Goal: Communication & Community: Answer question/provide support

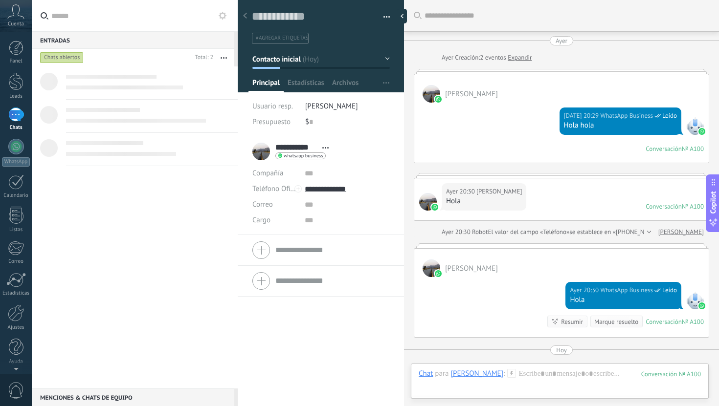
scroll to position [149, 0]
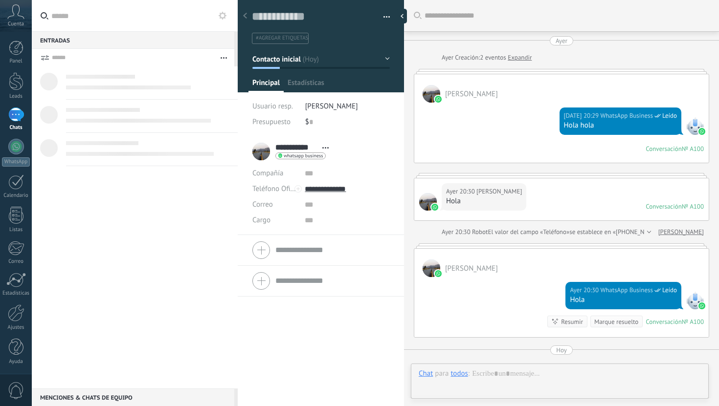
scroll to position [15, 0]
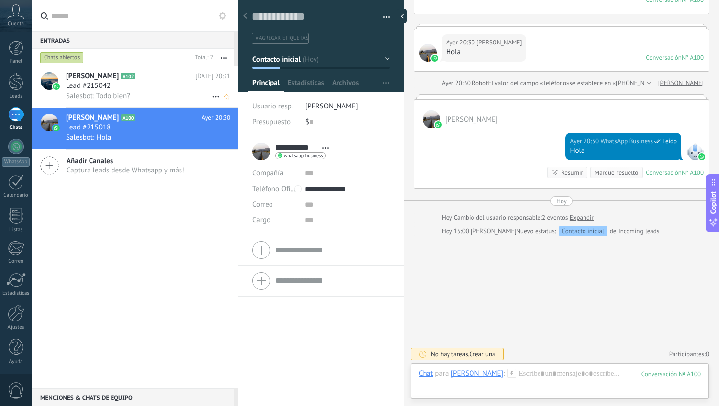
click at [127, 85] on div "Lead #215042" at bounding box center [148, 86] width 164 height 10
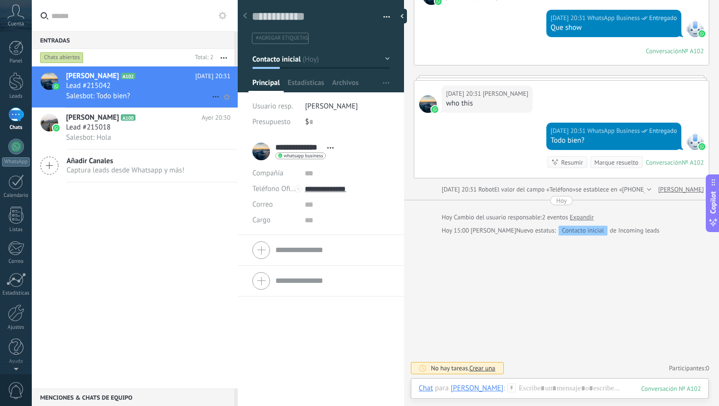
scroll to position [97, 0]
click at [140, 133] on div "Salesbot: Hola" at bounding box center [148, 137] width 164 height 10
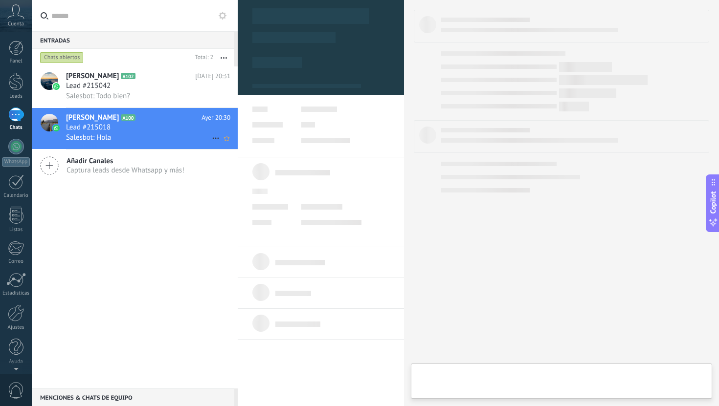
type textarea "**********"
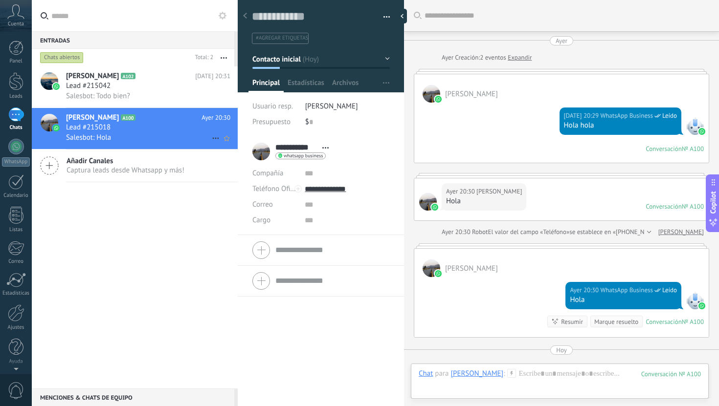
scroll to position [149, 0]
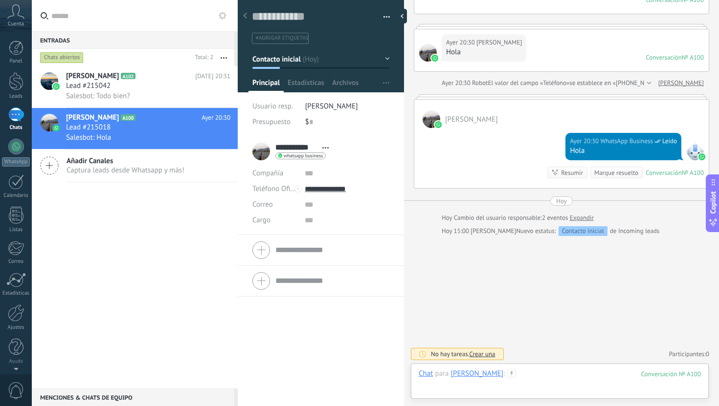
click at [540, 379] on div at bounding box center [559, 383] width 282 height 29
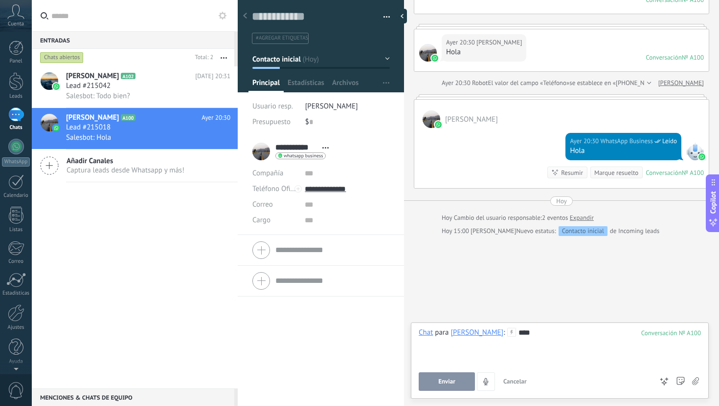
click at [455, 381] on button "Enviar" at bounding box center [446, 382] width 56 height 19
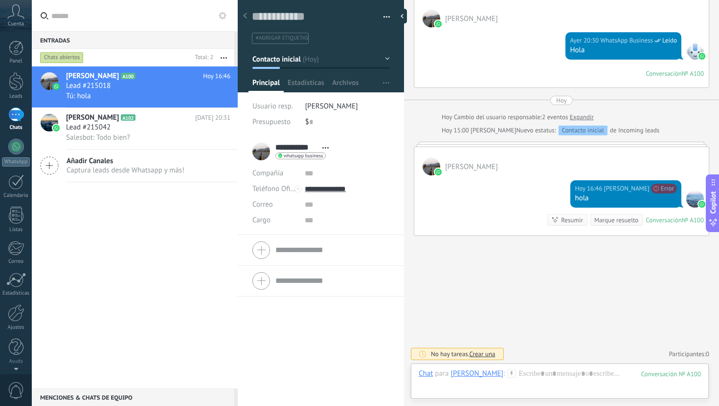
scroll to position [241, 0]
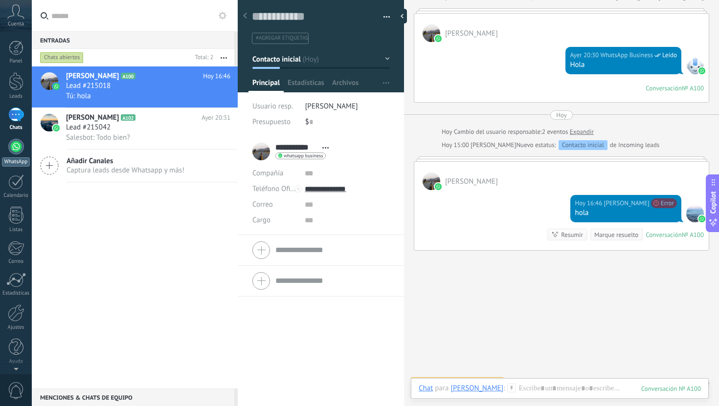
click at [15, 156] on link "WhatsApp" at bounding box center [16, 153] width 32 height 28
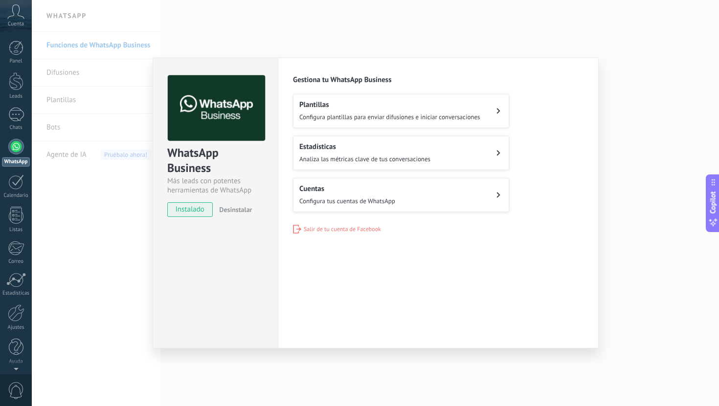
click at [363, 190] on h2 "Cuentas" at bounding box center [347, 188] width 96 height 9
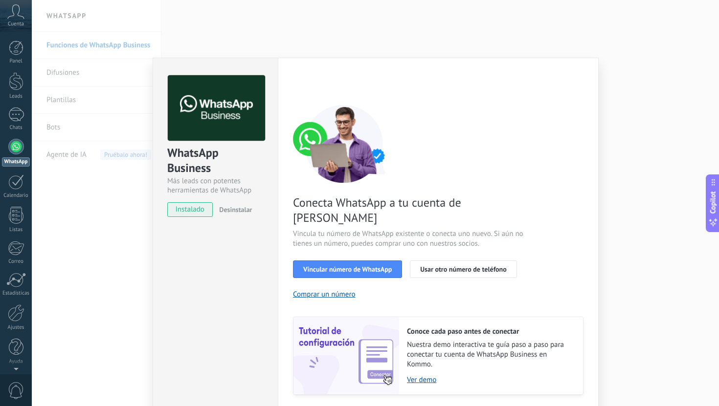
scroll to position [18, 0]
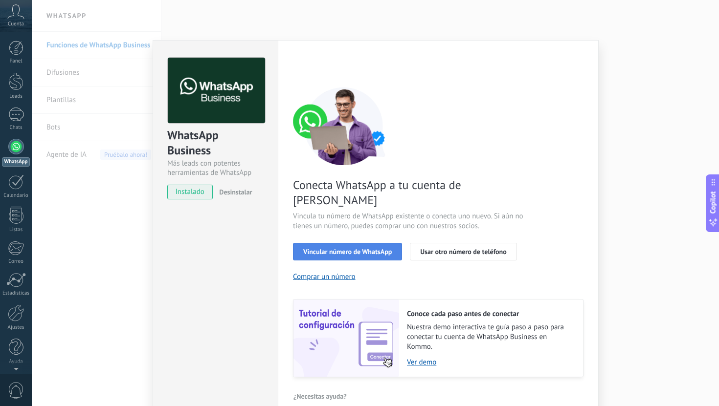
click at [369, 248] on span "Vincular número de WhatsApp" at bounding box center [347, 251] width 88 height 7
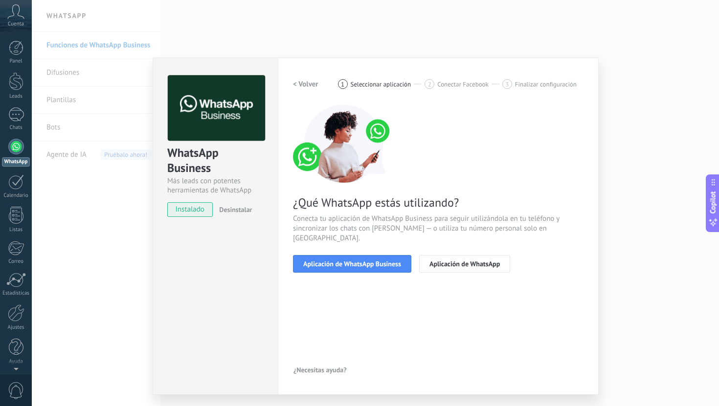
scroll to position [0, 0]
click at [429, 44] on div "WhatsApp Business Más leads con potentes herramientas de WhatsApp instalado Des…" at bounding box center [375, 203] width 687 height 406
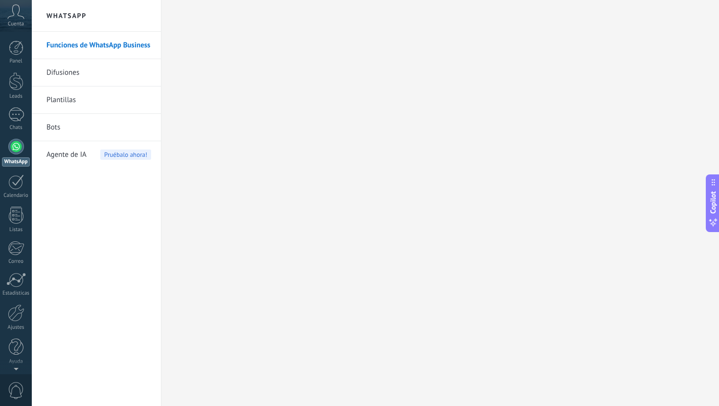
click at [15, 104] on div "Panel Leads Chats WhatsApp Clientes" at bounding box center [16, 208] width 32 height 334
click at [13, 114] on div at bounding box center [16, 115] width 16 height 14
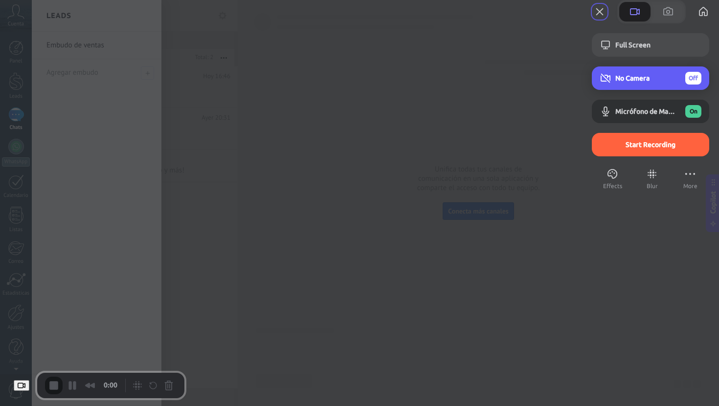
click at [623, 82] on span "No Camera" at bounding box center [632, 78] width 34 height 8
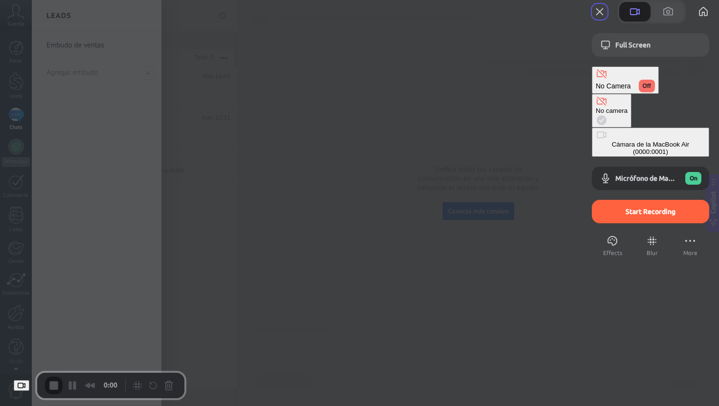
click at [595, 141] on div "Cámara de la MacBook Air (0000:0001)" at bounding box center [650, 148] width 110 height 15
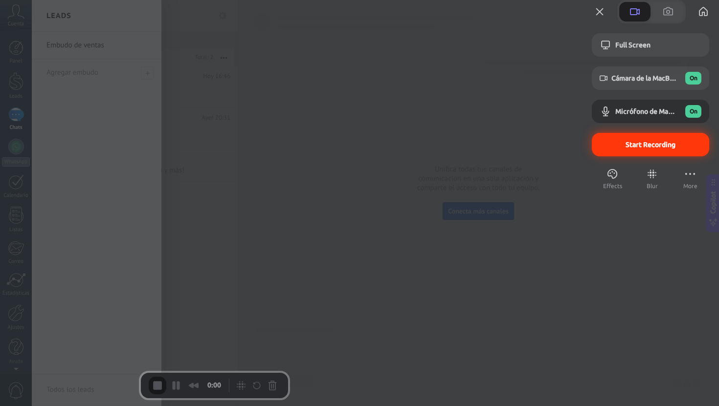
click at [628, 156] on div "Start Recording" at bounding box center [650, 144] width 117 height 23
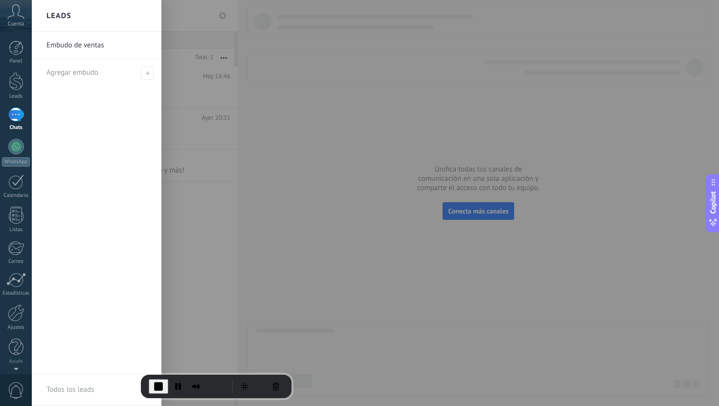
click at [261, 132] on div at bounding box center [391, 203] width 719 height 406
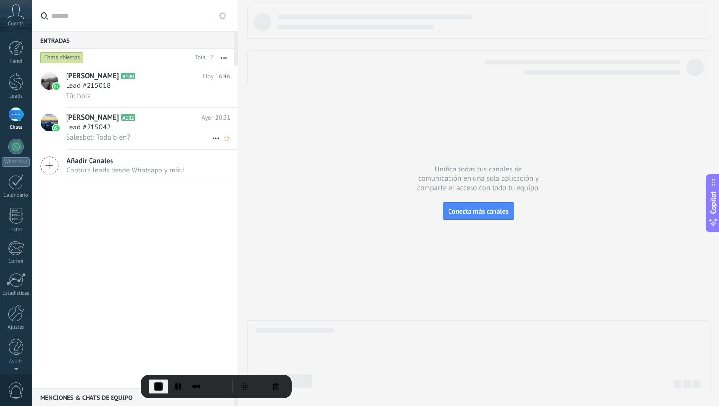
click at [125, 128] on div "Lead #215042" at bounding box center [148, 128] width 164 height 10
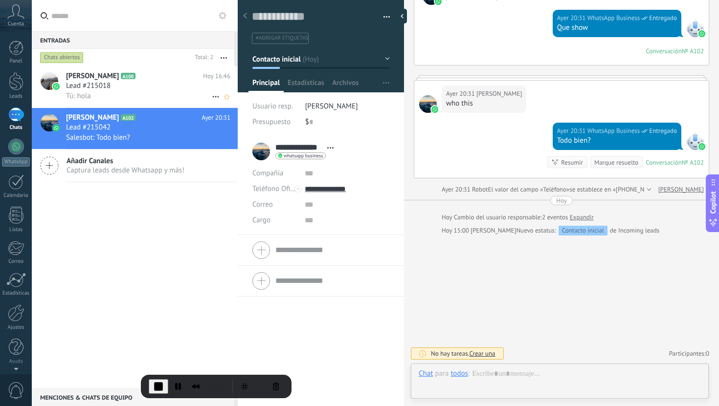
scroll to position [97, 0]
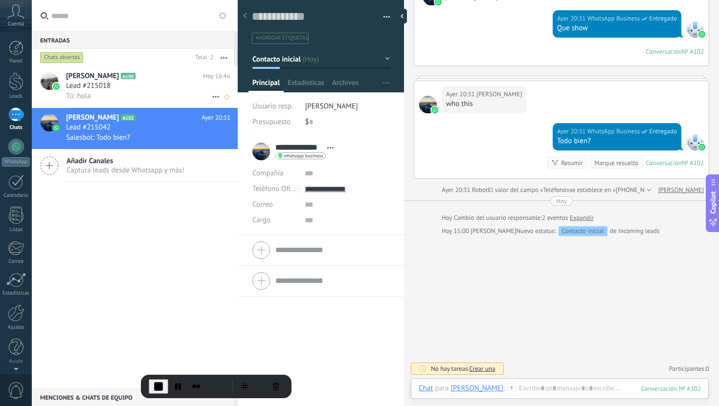
click at [148, 103] on div "Gabo Ortega A100 Hoy 16:46 Lead #215018 Tú: hola" at bounding box center [152, 86] width 172 height 41
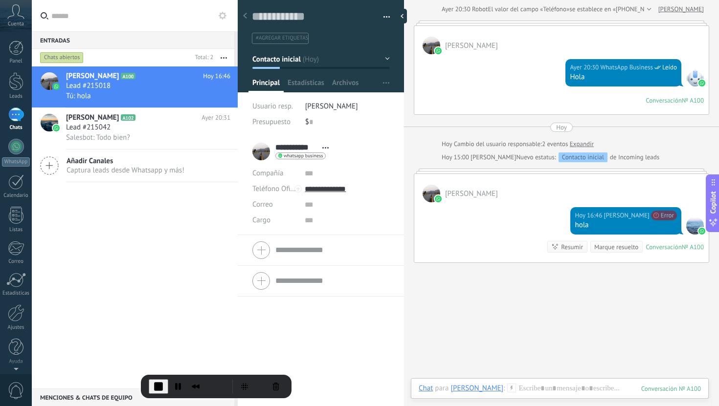
scroll to position [250, 0]
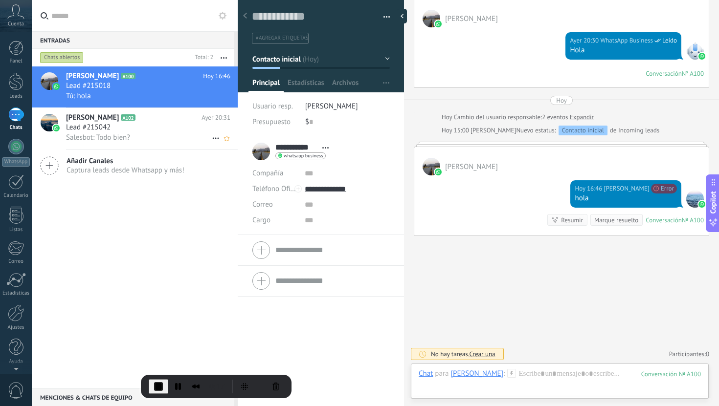
click at [124, 140] on span "Salesbot: Todo bien?" at bounding box center [98, 137] width 64 height 9
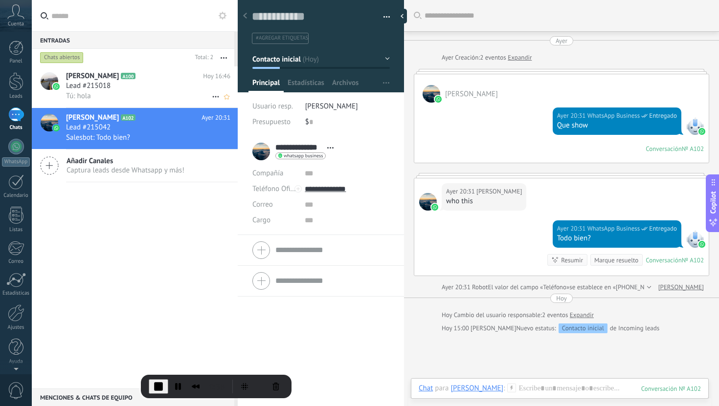
click at [165, 93] on div "Tú: hola" at bounding box center [148, 96] width 164 height 10
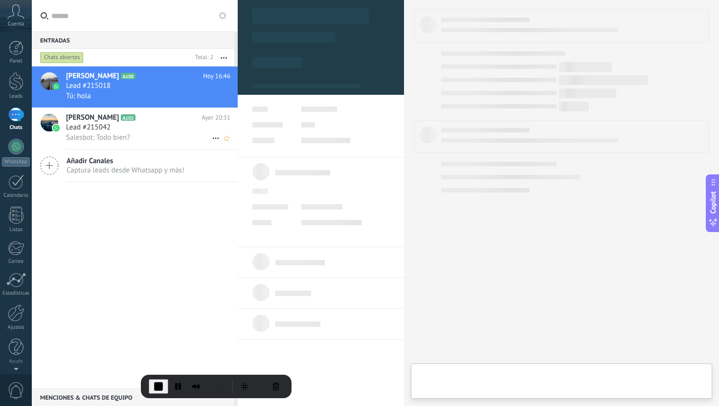
type textarea "**********"
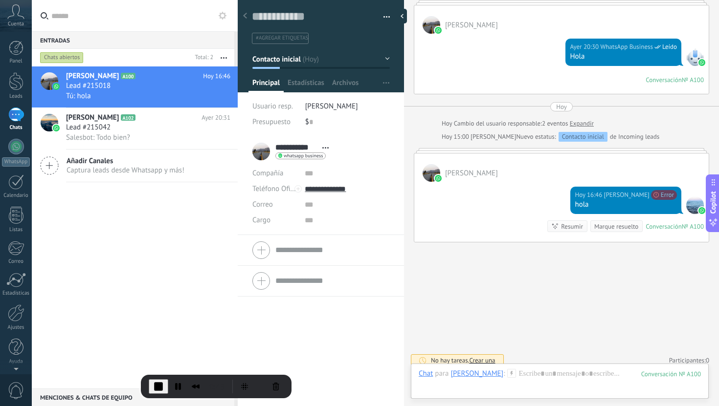
scroll to position [250, 0]
